Goal: Information Seeking & Learning: Learn about a topic

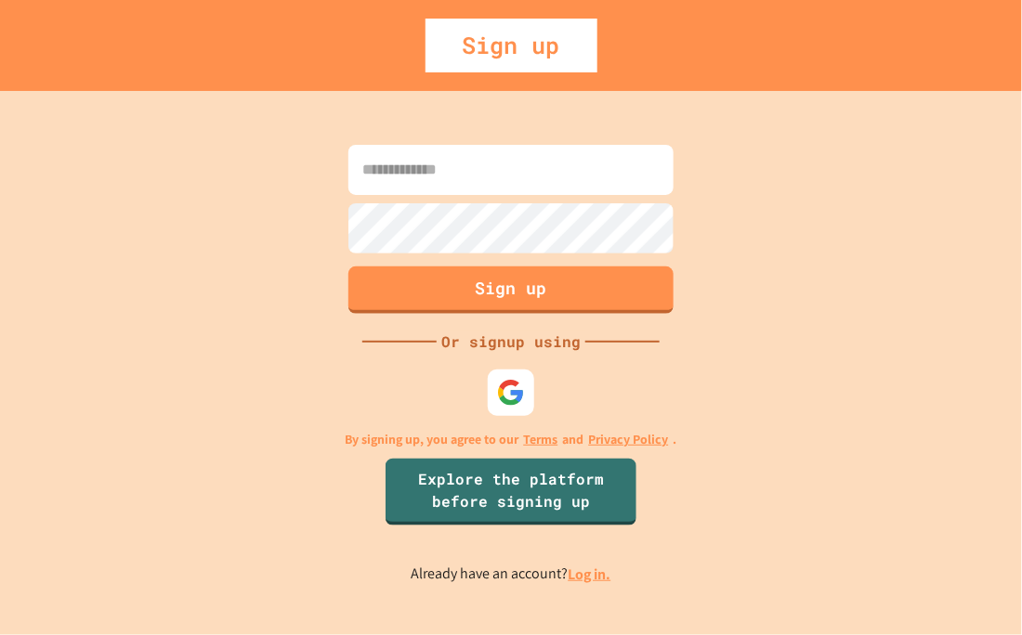
click at [582, 570] on link "Log in." at bounding box center [590, 575] width 43 height 20
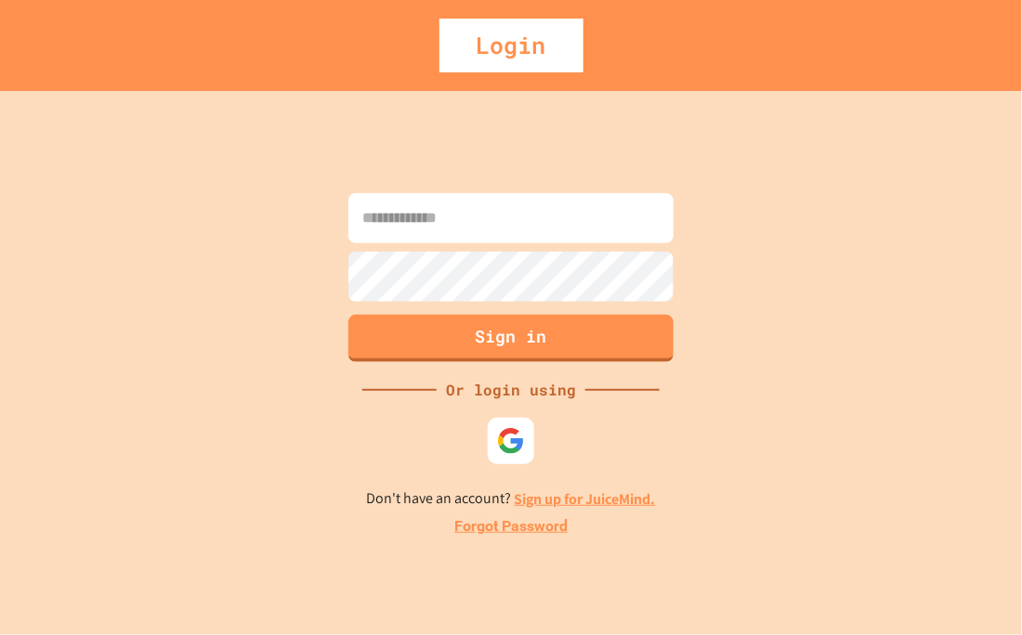
click at [433, 212] on input at bounding box center [510, 218] width 325 height 50
type input "**********"
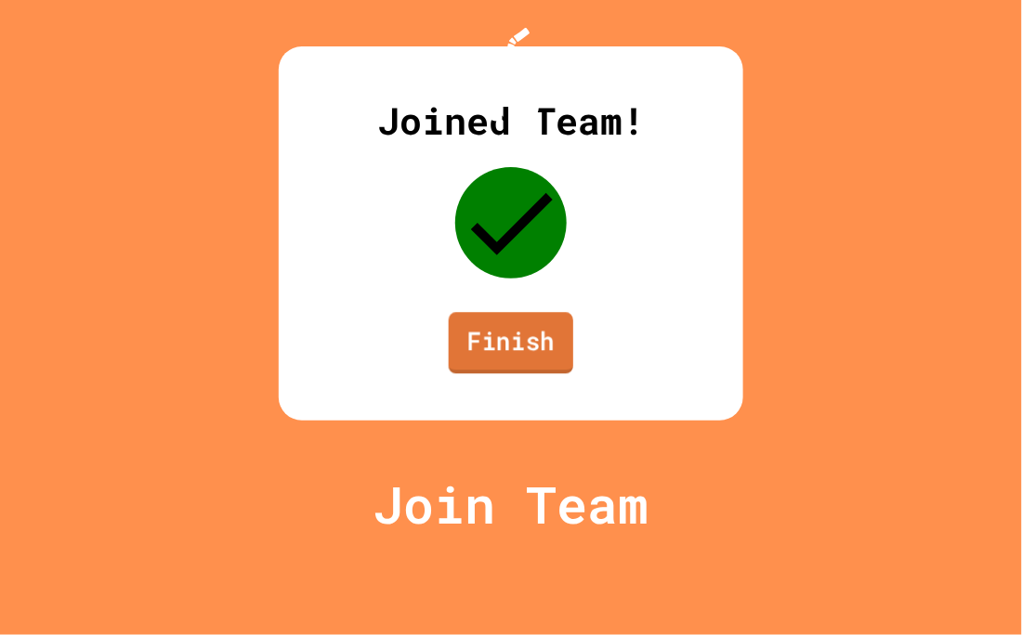
click at [483, 373] on link "Finish" at bounding box center [511, 342] width 124 height 61
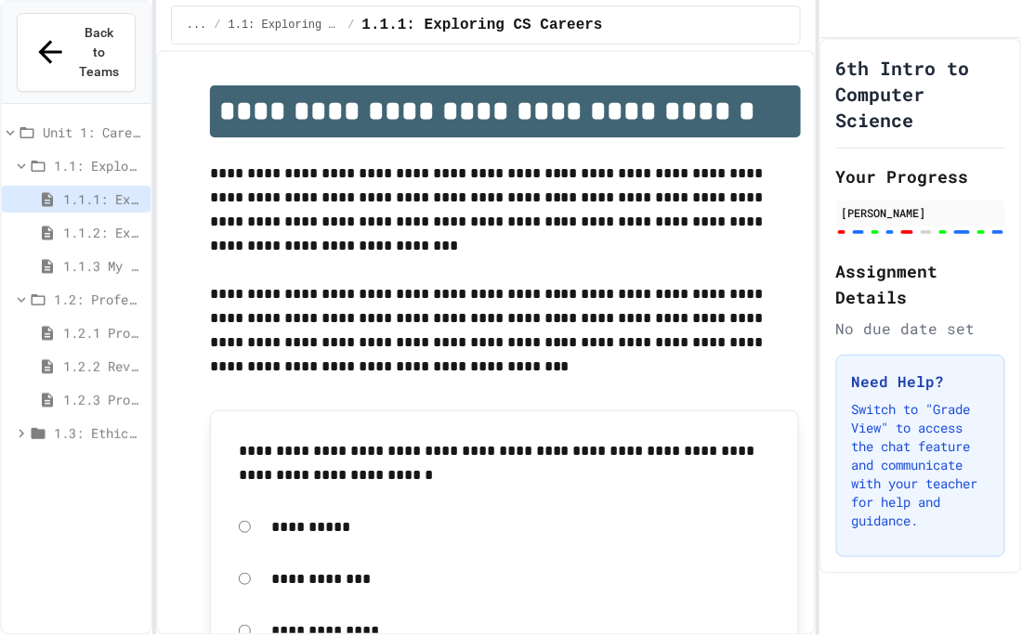
click at [117, 223] on span "1.1.2: Exploring CS Careers - Review" at bounding box center [103, 233] width 80 height 20
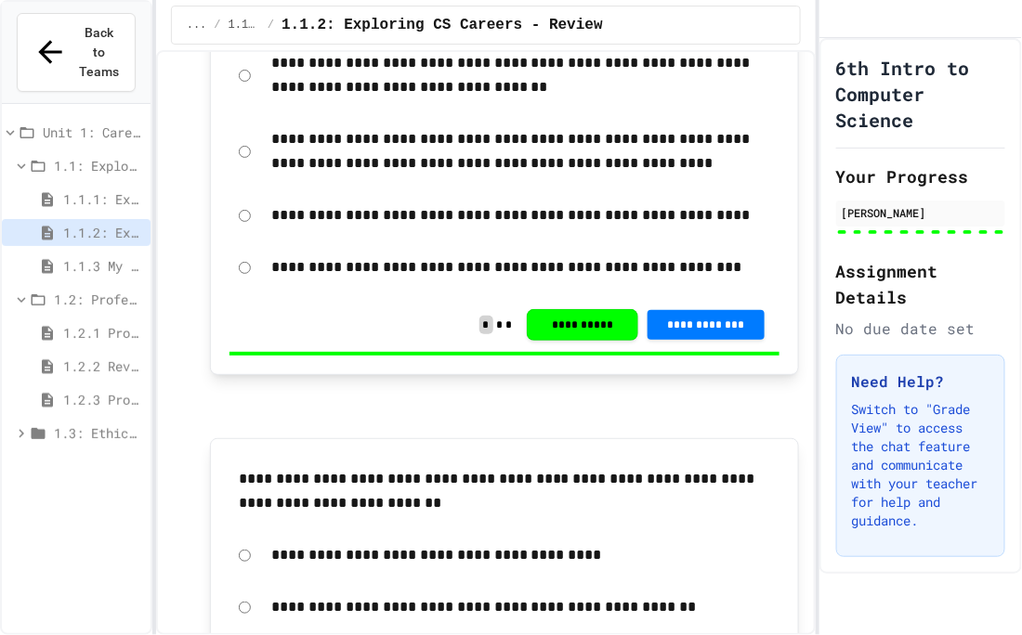
scroll to position [4488, 0]
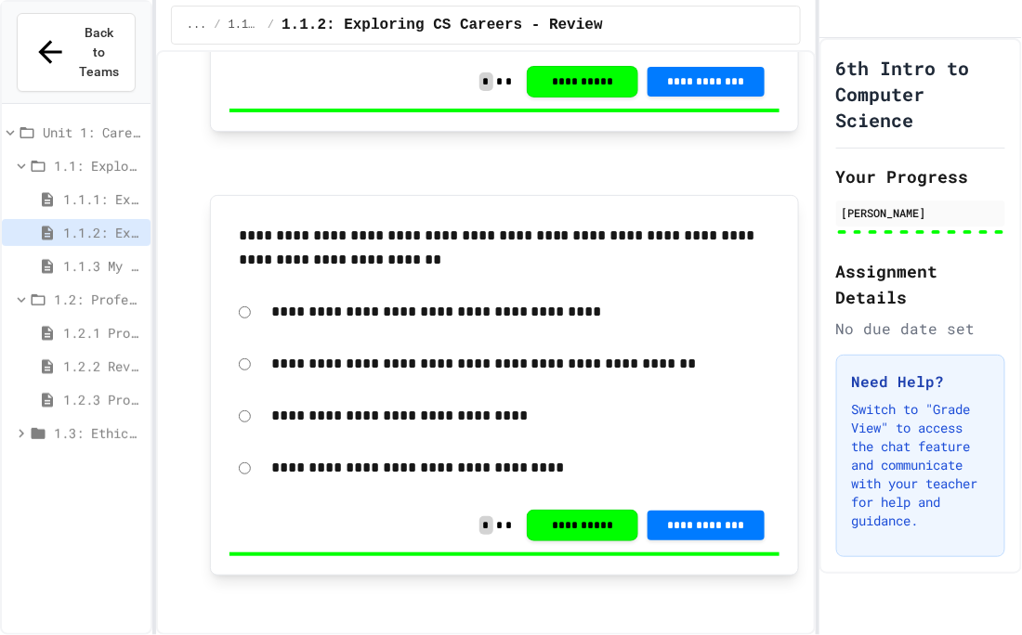
click at [72, 323] on span "1.2.1 Professional Communication" at bounding box center [103, 333] width 80 height 20
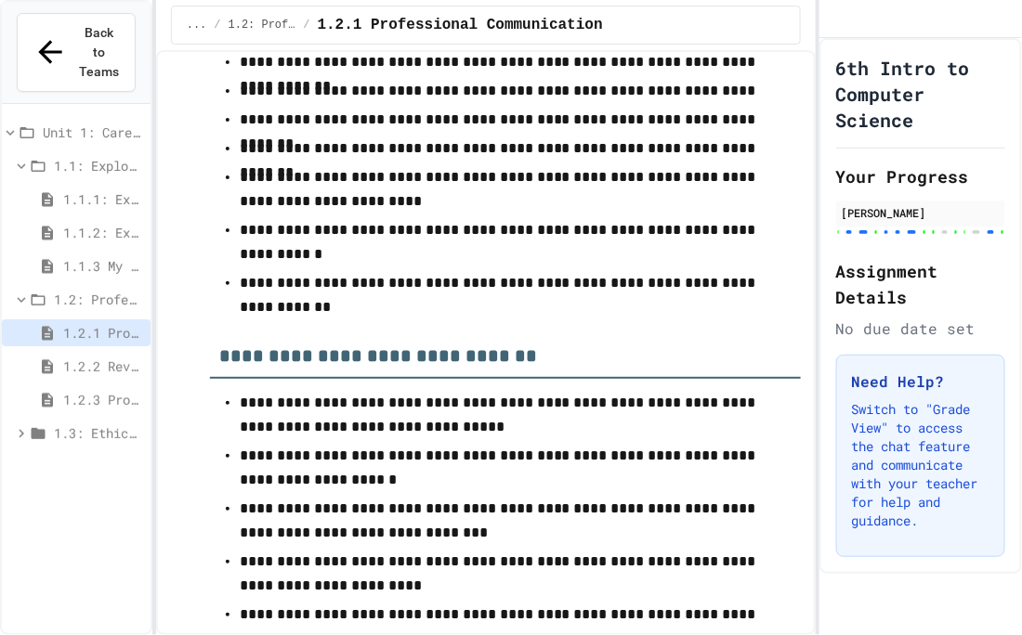
scroll to position [11419, 0]
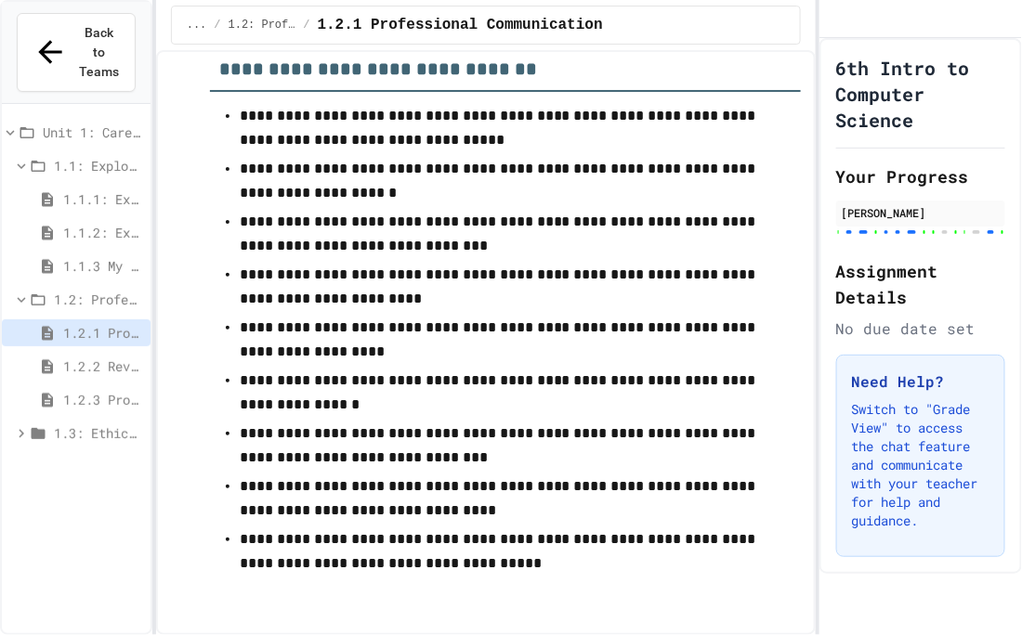
scroll to position [12003, 0]
click at [452, 258] on p "**********" at bounding box center [505, 234] width 531 height 48
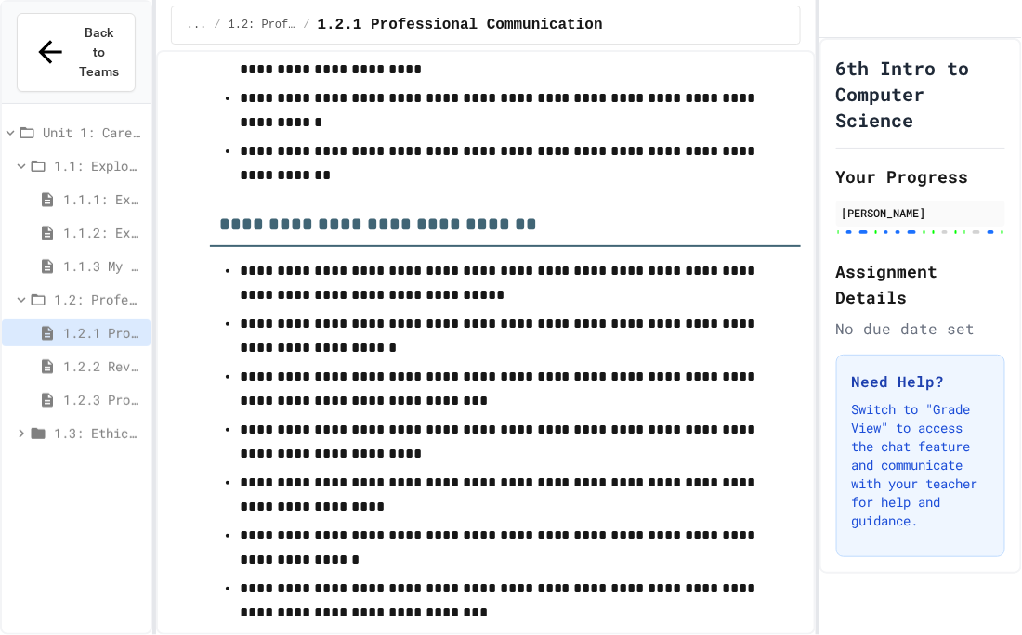
scroll to position [11578, 0]
